Goal: Task Accomplishment & Management: Use online tool/utility

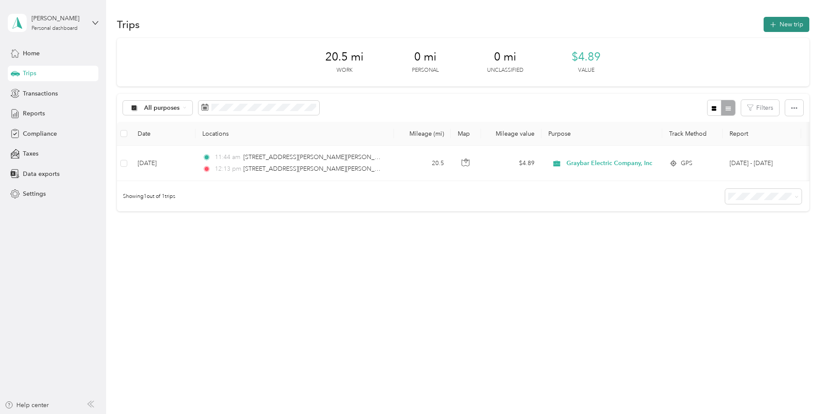
click at [764, 25] on button "New trip" at bounding box center [787, 24] width 46 height 15
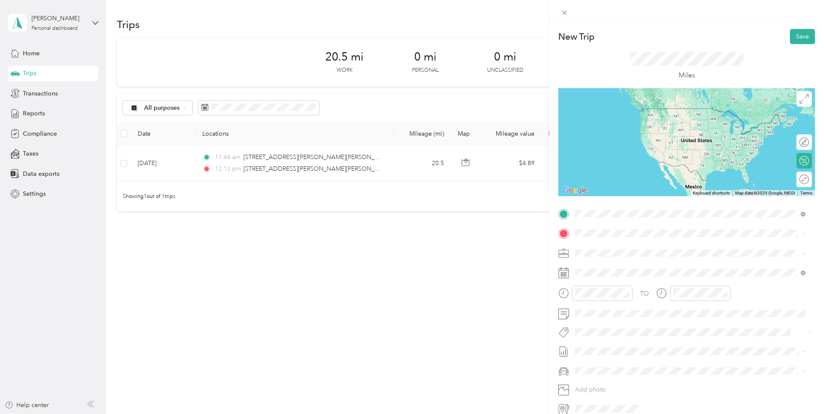
click at [662, 247] on span "[STREET_ADDRESS][PERSON_NAME][PERSON_NAME][US_STATE]" at bounding box center [683, 245] width 182 height 8
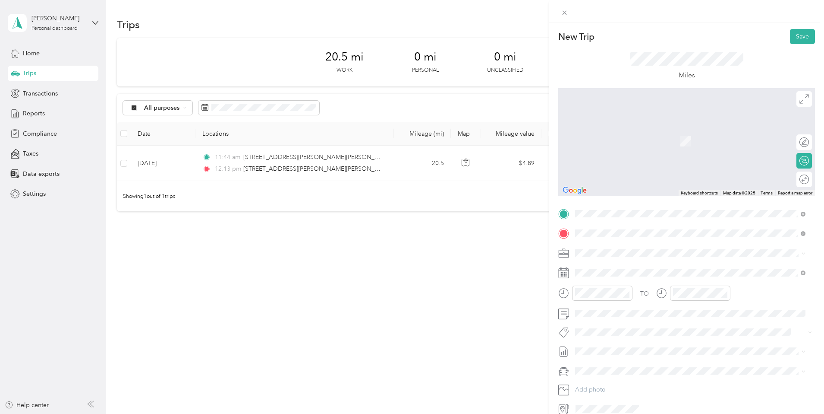
click at [628, 270] on strong "Graybar [GEOGRAPHIC_DATA], [GEOGRAPHIC_DATA]" at bounding box center [700, 269] width 157 height 8
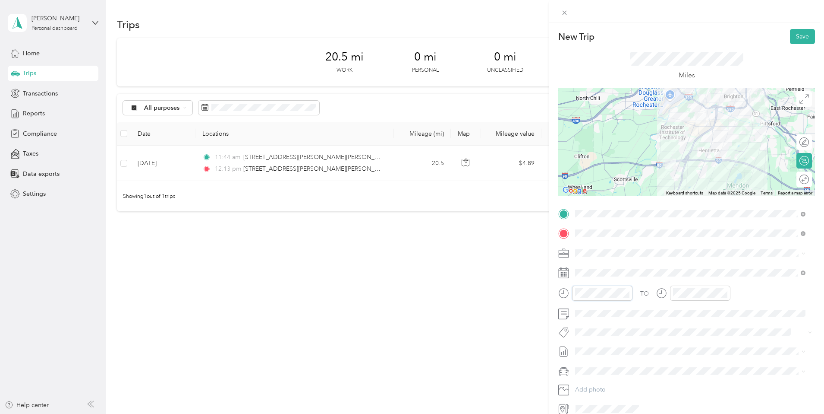
click at [566, 292] on div at bounding box center [596, 292] width 74 height 15
click at [651, 293] on div "TO" at bounding box center [687, 295] width 257 height 21
click at [605, 387] on span "Hyundai Santa Fe" at bounding box center [601, 385] width 47 height 7
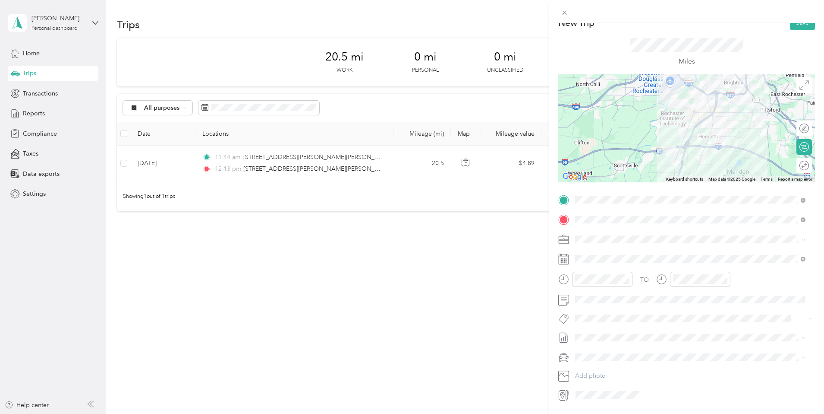
scroll to position [0, 0]
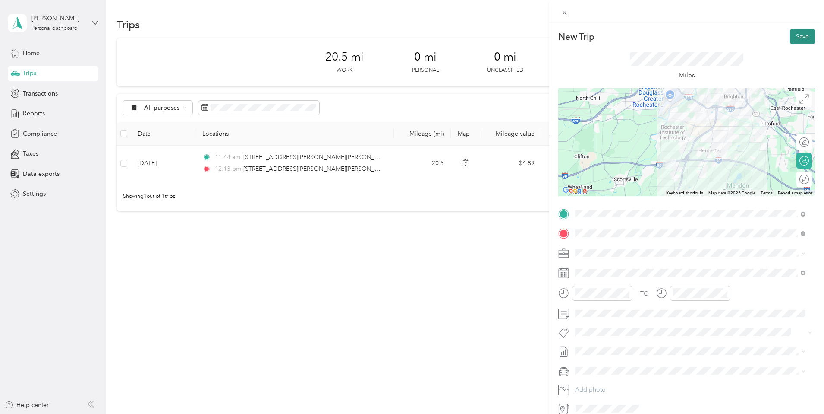
click at [795, 35] on button "Save" at bounding box center [802, 36] width 25 height 15
